Goal: Book appointment/travel/reservation

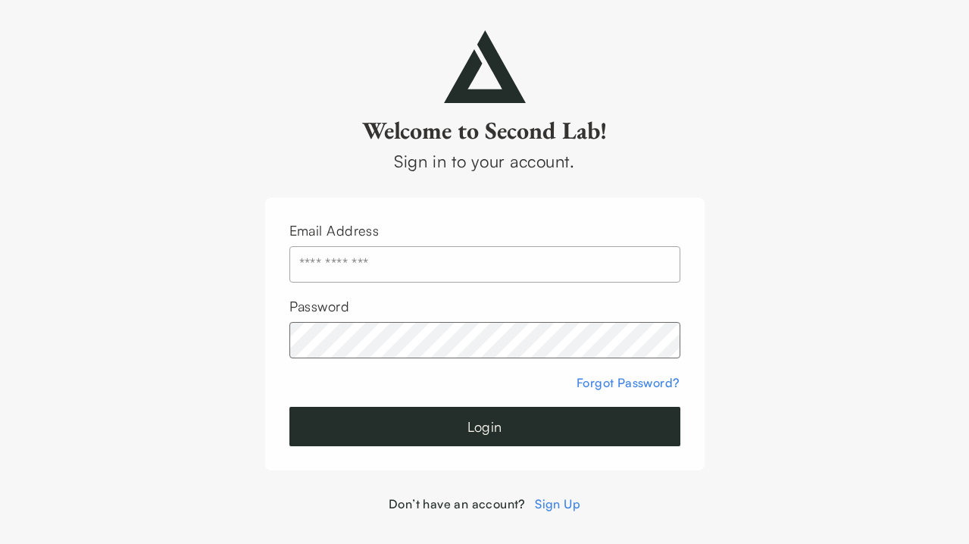
type input "**********"
click at [489, 423] on button "Login" at bounding box center [484, 426] width 391 height 39
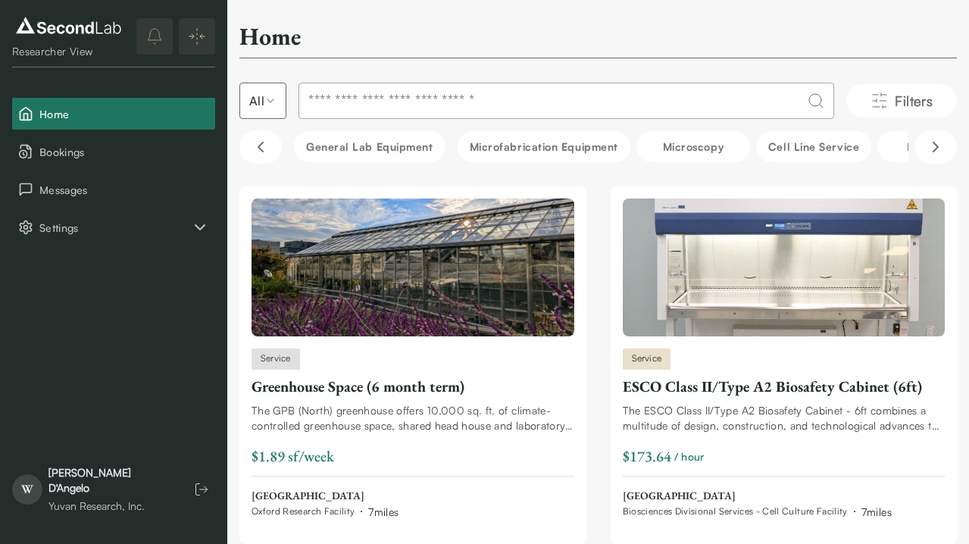
click at [423, 102] on input at bounding box center [565, 101] width 535 height 36
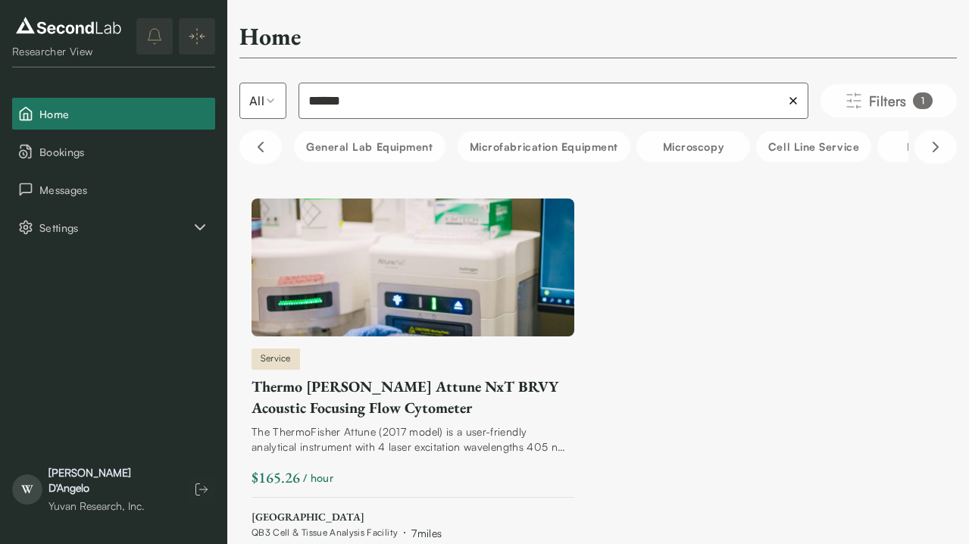
type input "******"
click at [417, 288] on img at bounding box center [412, 267] width 323 height 138
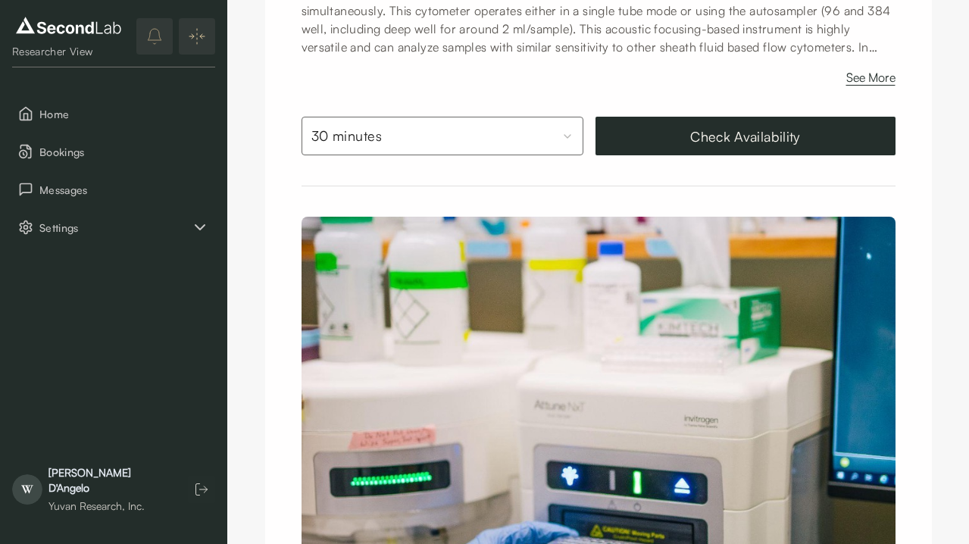
scroll to position [351, 0]
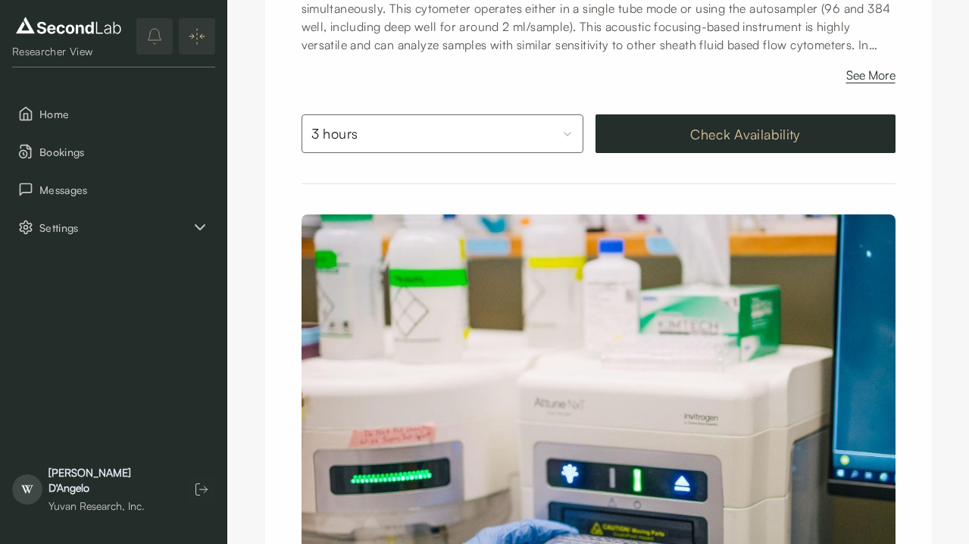
click at [798, 134] on button "Check Availability" at bounding box center [745, 133] width 300 height 39
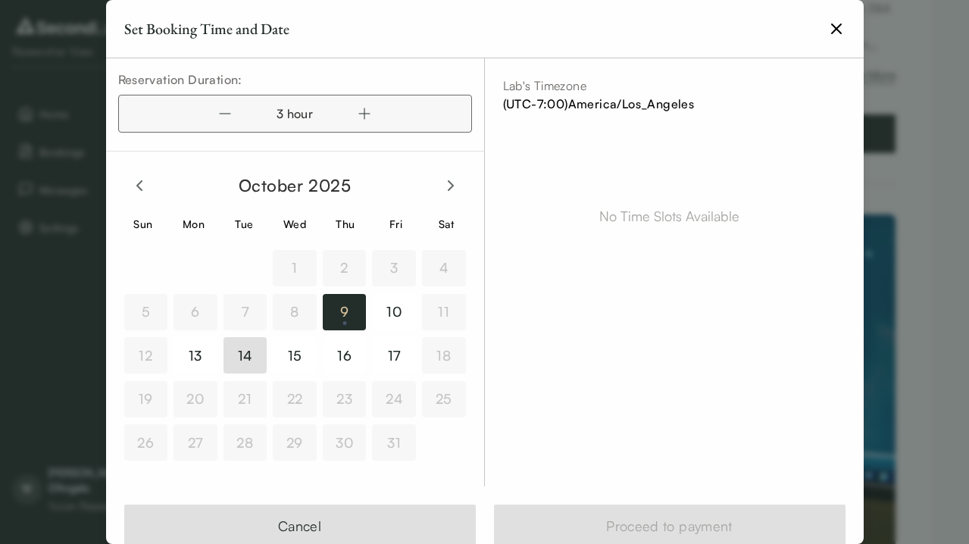
click at [251, 355] on button "14" at bounding box center [245, 355] width 44 height 36
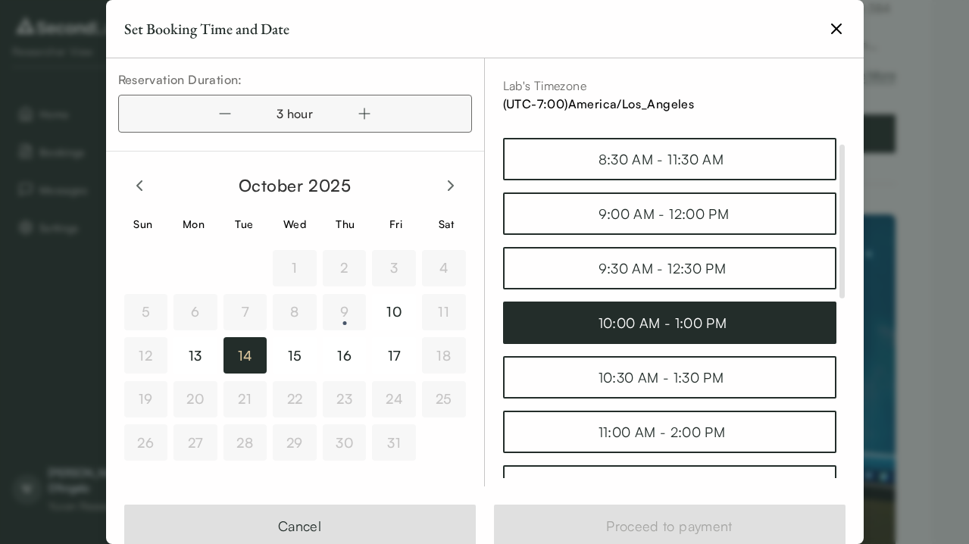
scroll to position [50, 0]
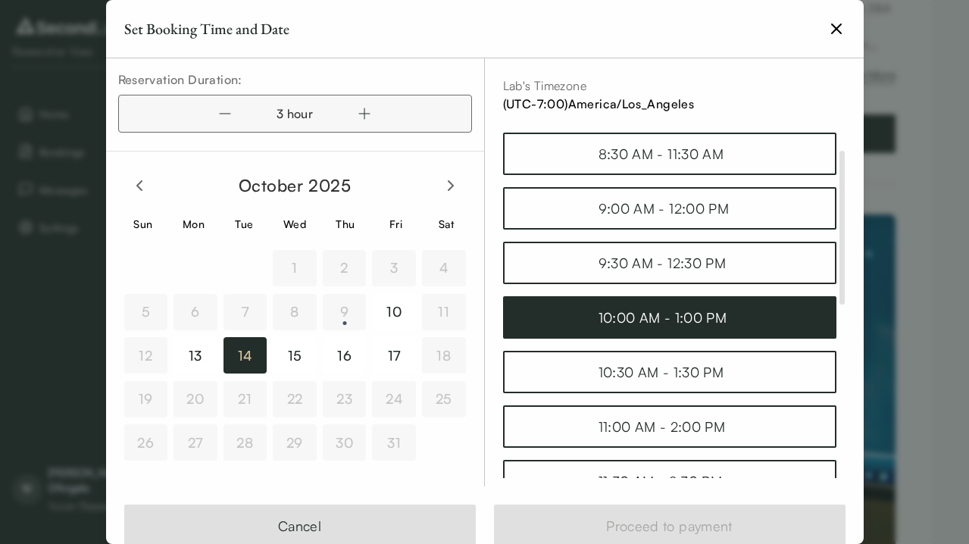
click at [651, 326] on div "10:00 AM - 1:00 PM" at bounding box center [669, 317] width 142 height 21
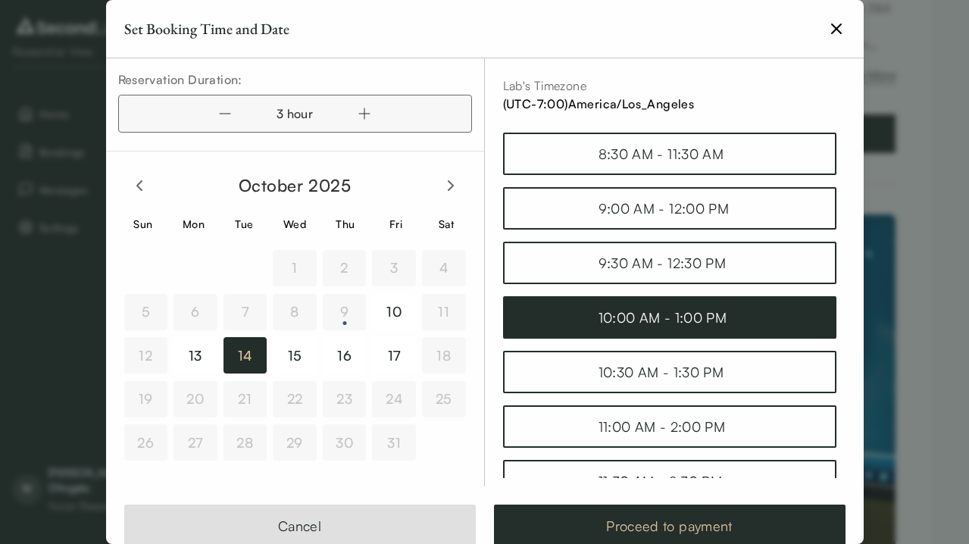
click at [678, 522] on button "Proceed to payment" at bounding box center [669, 525] width 351 height 42
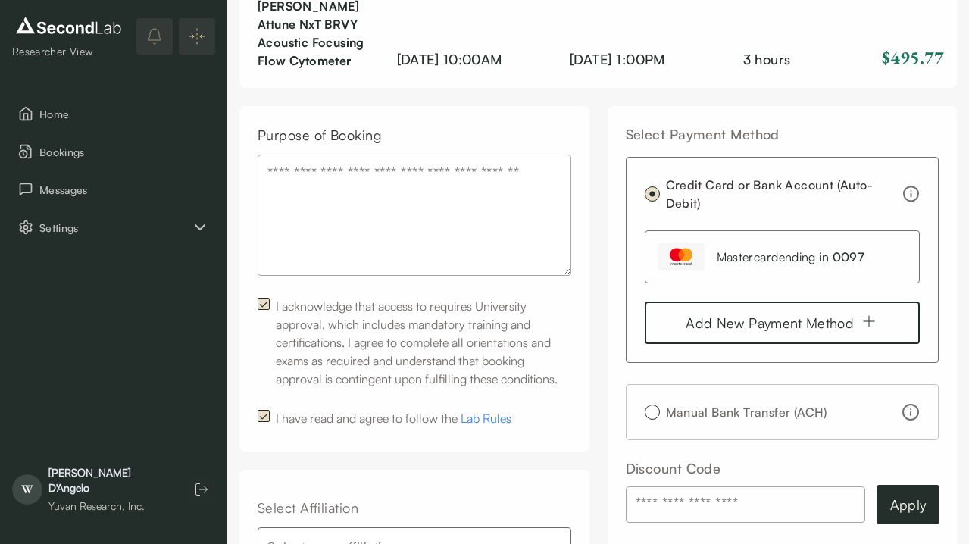
scroll to position [139, 0]
click at [394, 198] on textarea "Purpose of Booking" at bounding box center [415, 216] width 314 height 121
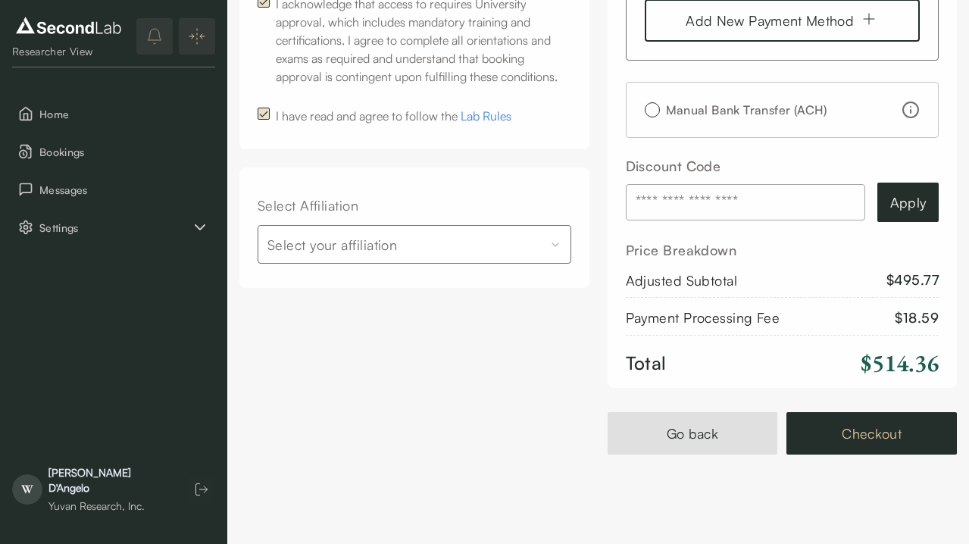
scroll to position [442, 0]
type textarea "**********"
click at [857, 420] on button "Checkout" at bounding box center [871, 434] width 170 height 42
